Goal: Find specific page/section: Find specific page/section

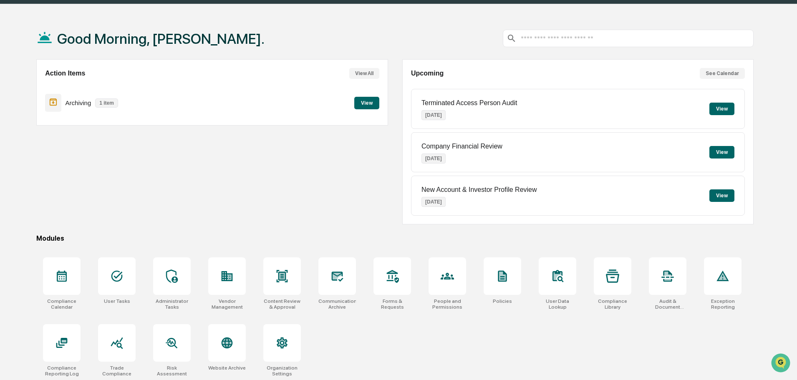
scroll to position [40, 0]
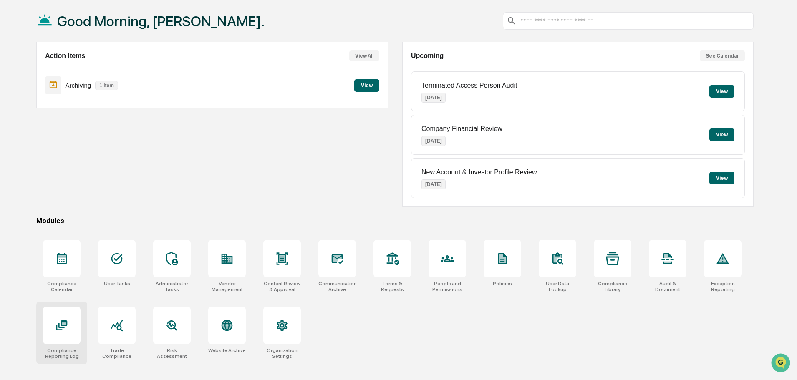
click at [63, 336] on div at bounding box center [62, 326] width 38 height 38
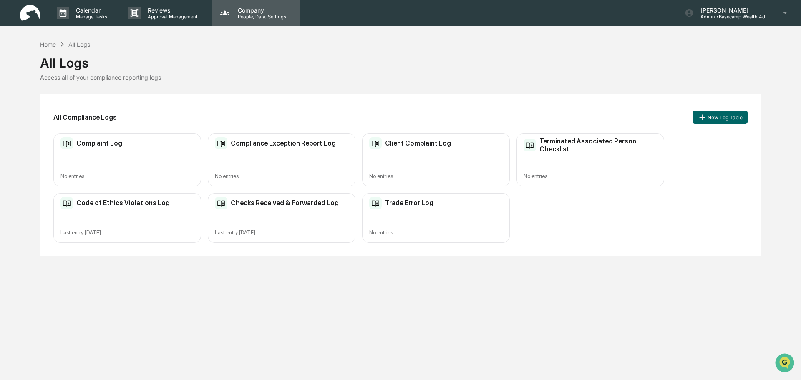
click at [257, 18] on p "People, Data, Settings" at bounding box center [260, 17] width 59 height 6
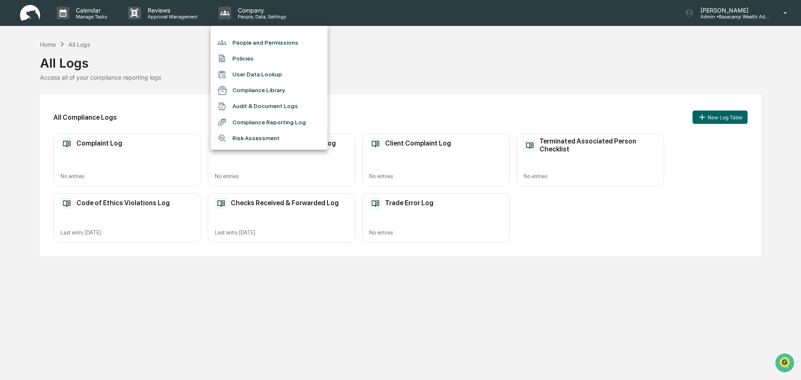
click at [634, 76] on div at bounding box center [400, 190] width 801 height 380
